Goal: Information Seeking & Learning: Check status

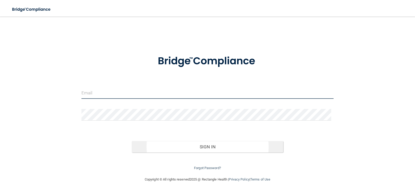
type input "[EMAIL_ADDRESS][DOMAIN_NAME]"
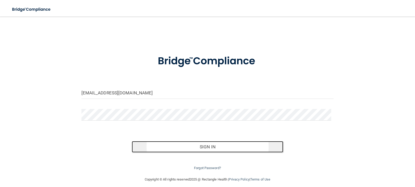
click at [198, 148] on button "Sign In" at bounding box center [207, 146] width 151 height 11
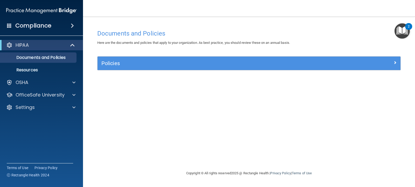
click at [66, 23] on div "Compliance" at bounding box center [41, 25] width 83 height 11
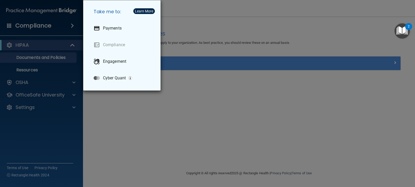
click at [123, 120] on div "Take me to: Payments Compliance Engagement Cyber Quant" at bounding box center [207, 93] width 415 height 187
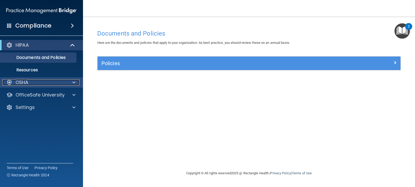
click at [56, 84] on div "OSHA" at bounding box center [34, 82] width 64 height 6
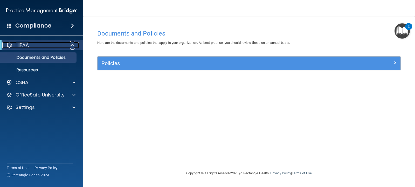
click at [60, 46] on div "HIPAA" at bounding box center [34, 45] width 64 height 6
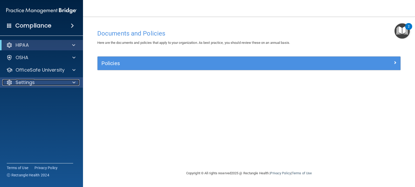
click at [67, 83] on div at bounding box center [73, 82] width 13 height 6
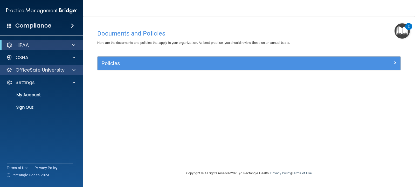
click at [66, 73] on div "OfficeSafe University" at bounding box center [41, 70] width 83 height 10
click at [72, 72] on span at bounding box center [73, 70] width 3 height 6
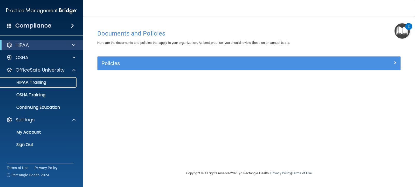
click at [45, 85] on link "HIPAA Training" at bounding box center [36, 82] width 82 height 10
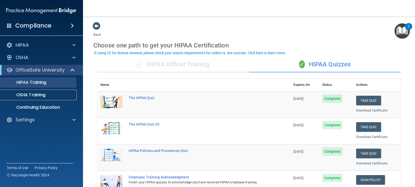
click at [44, 100] on link "OSHA Training" at bounding box center [36, 95] width 82 height 10
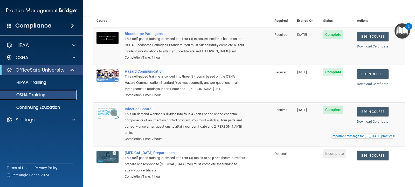
scroll to position [56, 0]
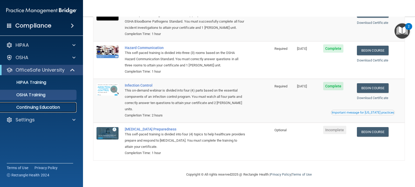
click at [56, 109] on p "Continuing Education" at bounding box center [38, 107] width 71 height 5
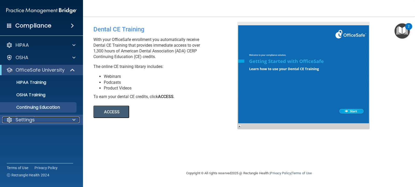
click at [71, 119] on div at bounding box center [73, 120] width 13 height 6
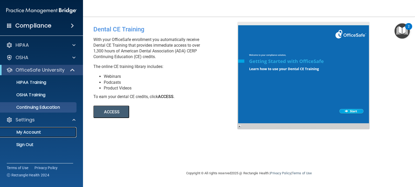
click at [40, 128] on link "My Account" at bounding box center [36, 132] width 82 height 10
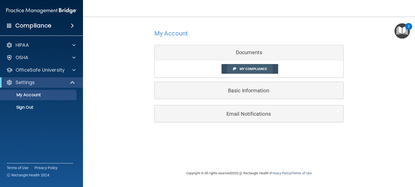
click at [244, 70] on span "My Compliance" at bounding box center [253, 69] width 27 height 4
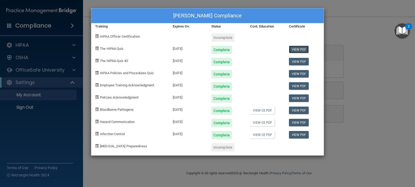
click at [297, 50] on link "View PDF" at bounding box center [299, 50] width 20 height 8
click at [261, 110] on link "View CE PDF" at bounding box center [262, 111] width 25 height 8
click at [155, 1] on div "[PERSON_NAME] Compliance Training Expires On Status Cont. Education Certificate…" at bounding box center [207, 93] width 415 height 187
